Goal: Find specific page/section: Find specific page/section

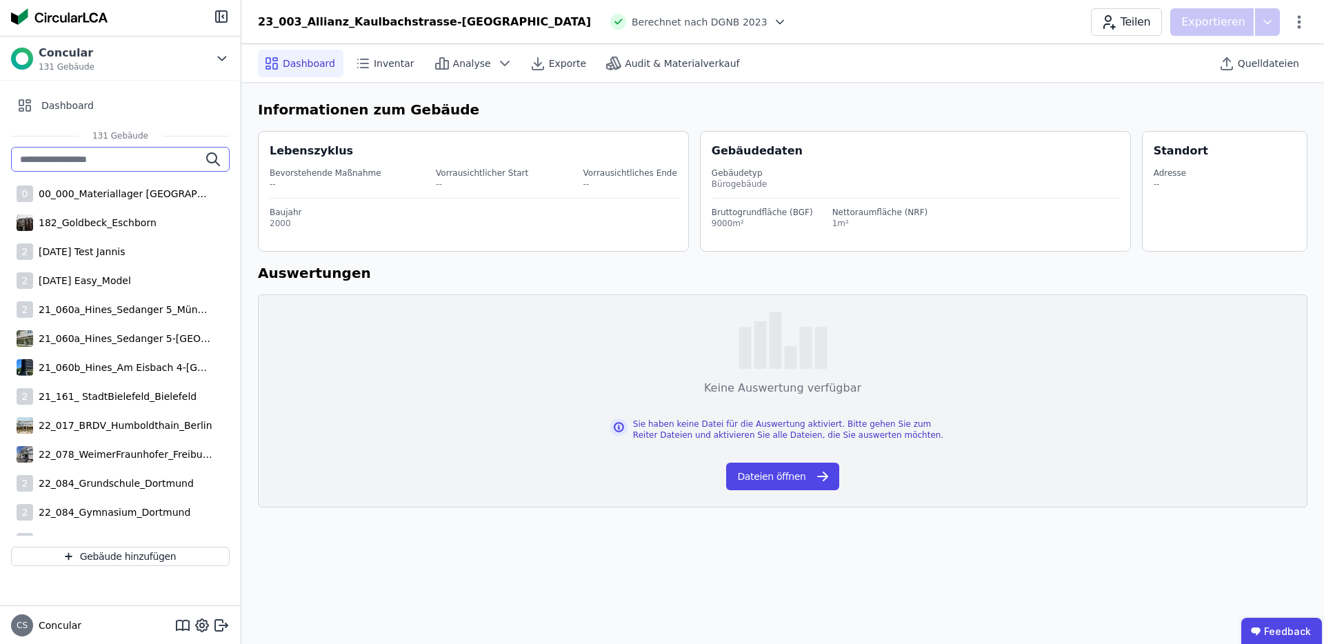
click at [138, 161] on input "text" at bounding box center [120, 159] width 219 height 25
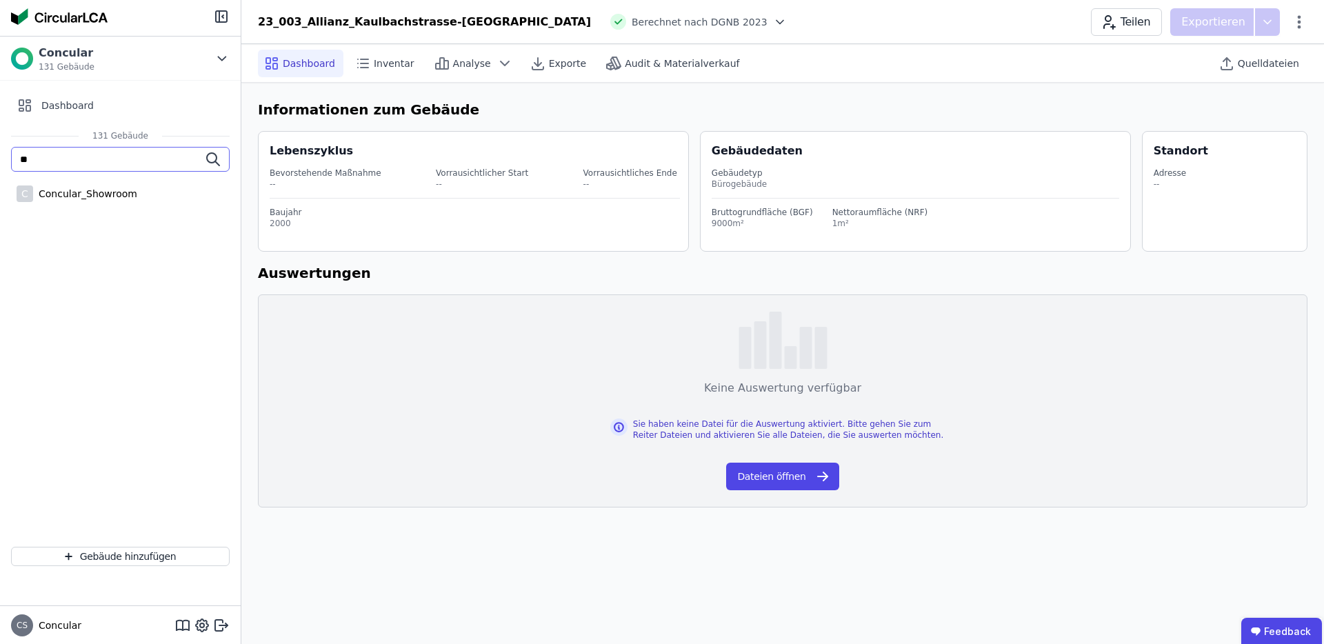
type input "*"
type input "*******"
click at [123, 203] on div "2 23_003_Allianz_Kaulbachstrasse-[GEOGRAPHIC_DATA]" at bounding box center [120, 194] width 219 height 28
click at [221, 620] on icon at bounding box center [219, 625] width 8 height 11
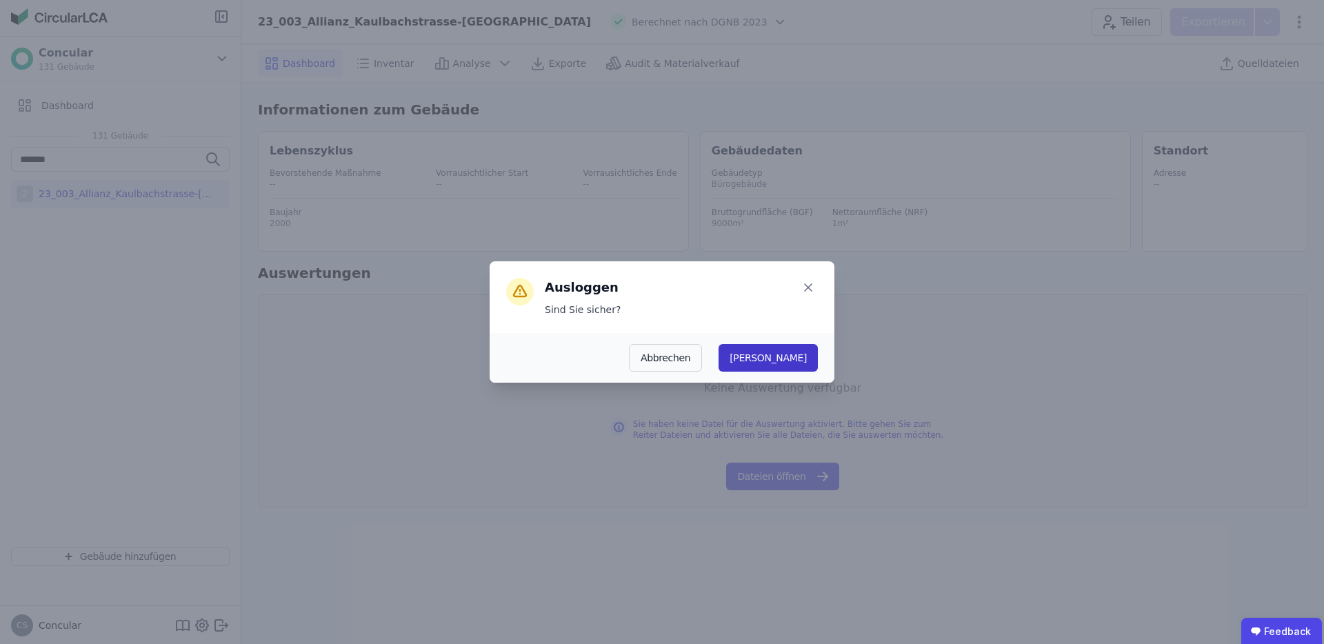
click at [817, 354] on button "[PERSON_NAME]" at bounding box center [768, 358] width 99 height 28
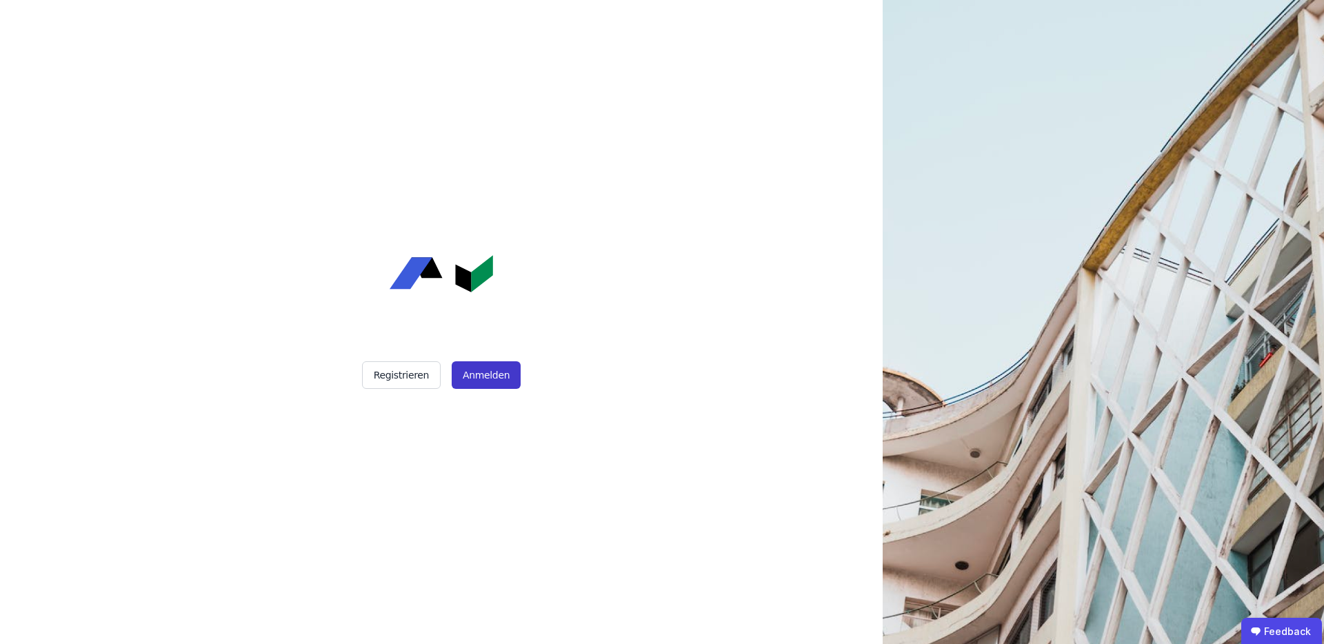
click at [475, 377] on button "Anmelden" at bounding box center [486, 375] width 69 height 28
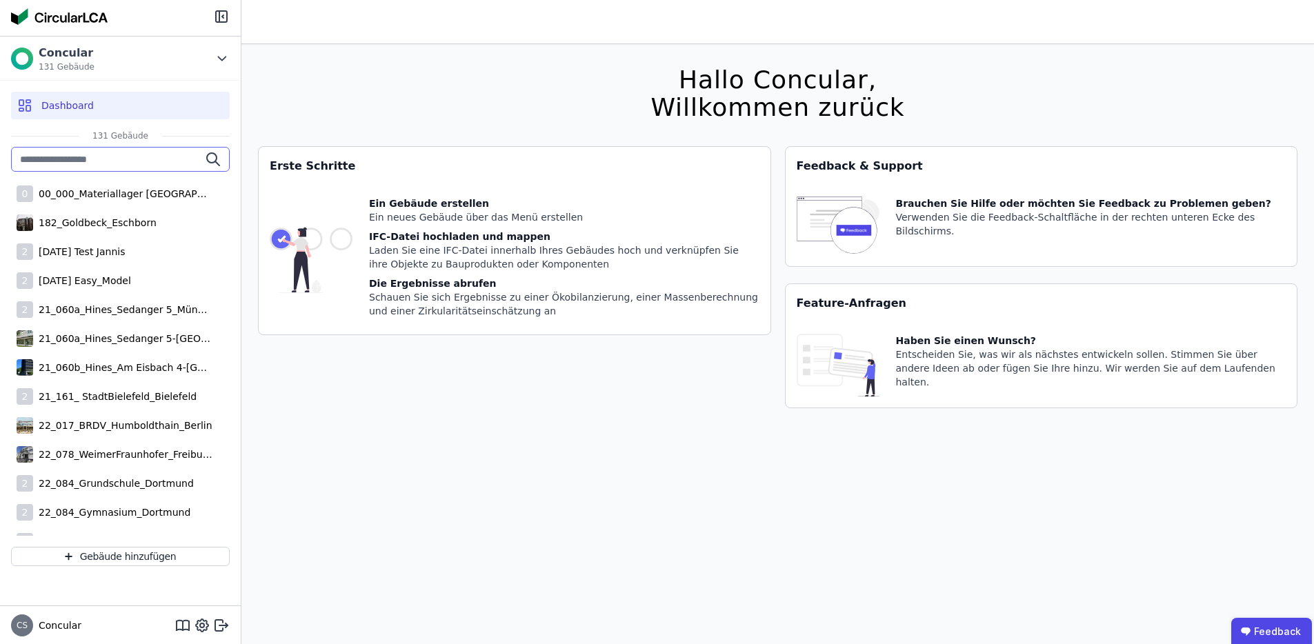
click at [99, 159] on input "text" at bounding box center [120, 159] width 219 height 25
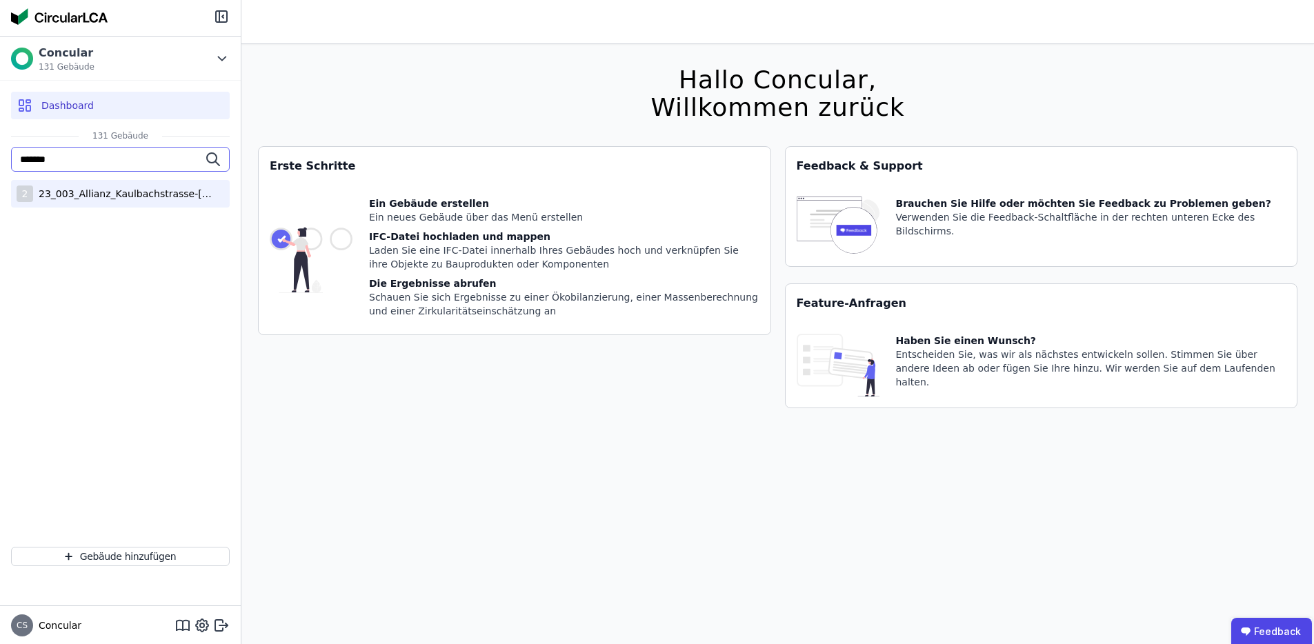
type input "*******"
click at [99, 189] on div "23_003_Allianz_Kaulbachstrasse-[GEOGRAPHIC_DATA]" at bounding box center [122, 194] width 179 height 14
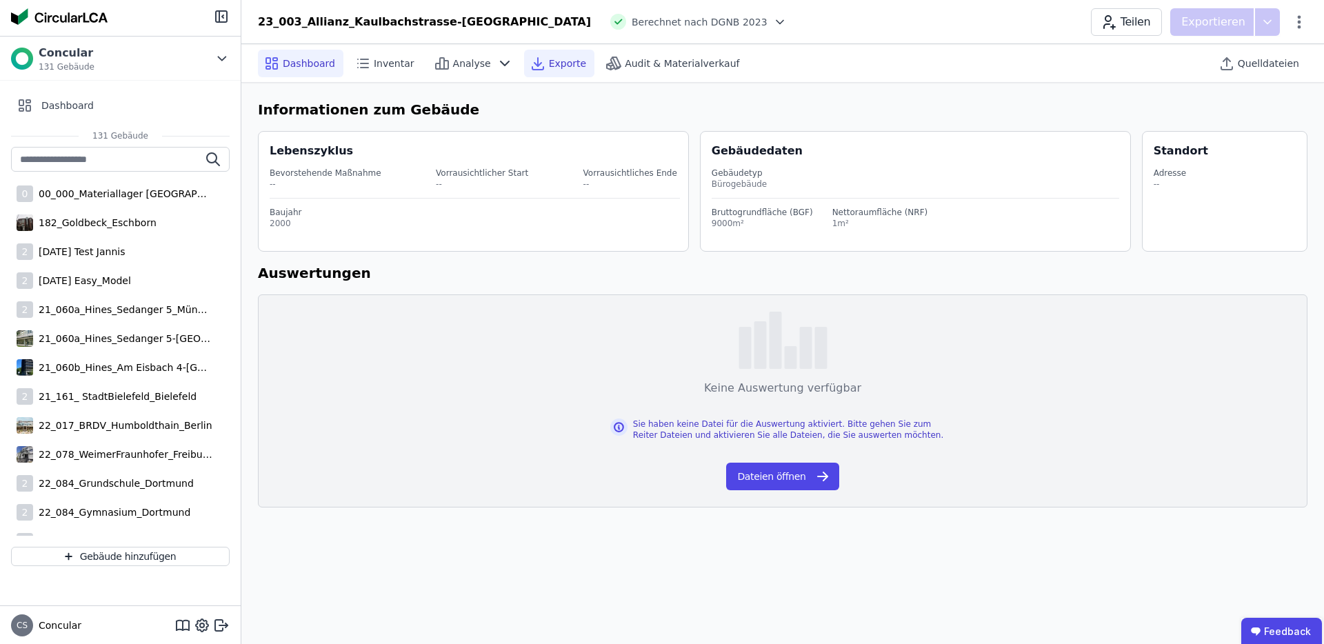
click at [549, 57] on span "Exporte" at bounding box center [567, 64] width 37 height 14
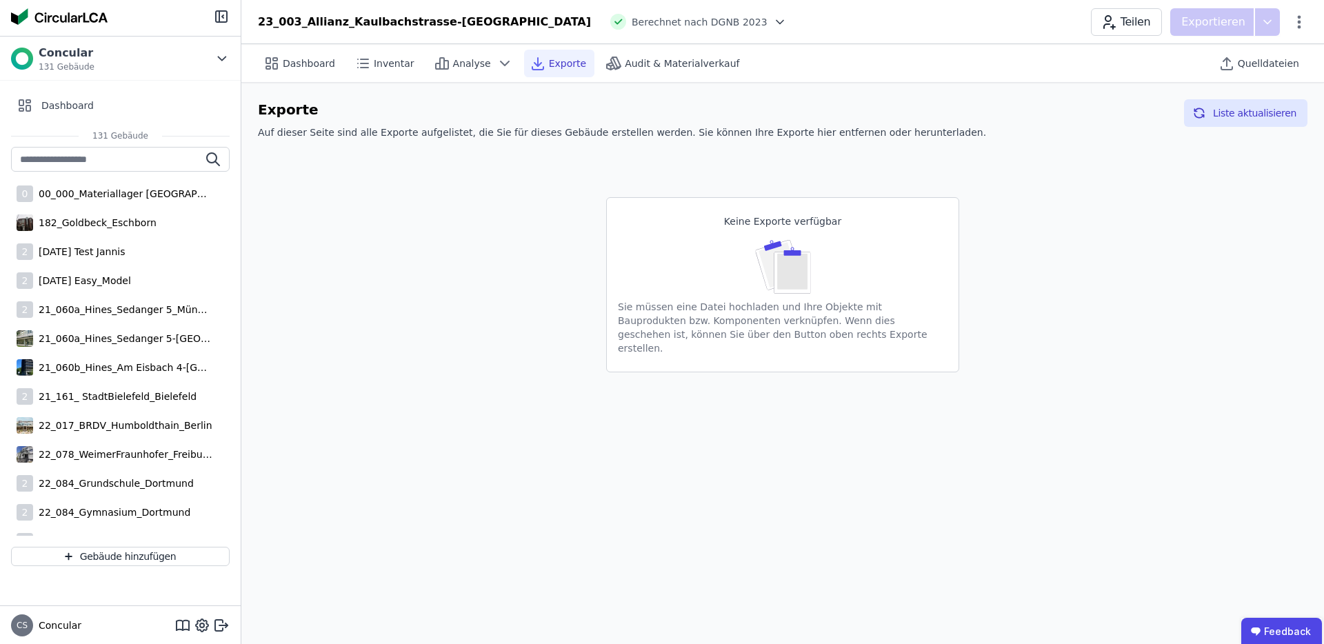
click at [634, 77] on div "Dashboard Inventar Analyse Exporte Audit & Materialverkauf Quelldateien" at bounding box center [783, 63] width 1050 height 38
click at [652, 70] on span "Audit & Materialverkauf" at bounding box center [682, 64] width 114 height 14
